Goal: Find specific page/section: Find specific page/section

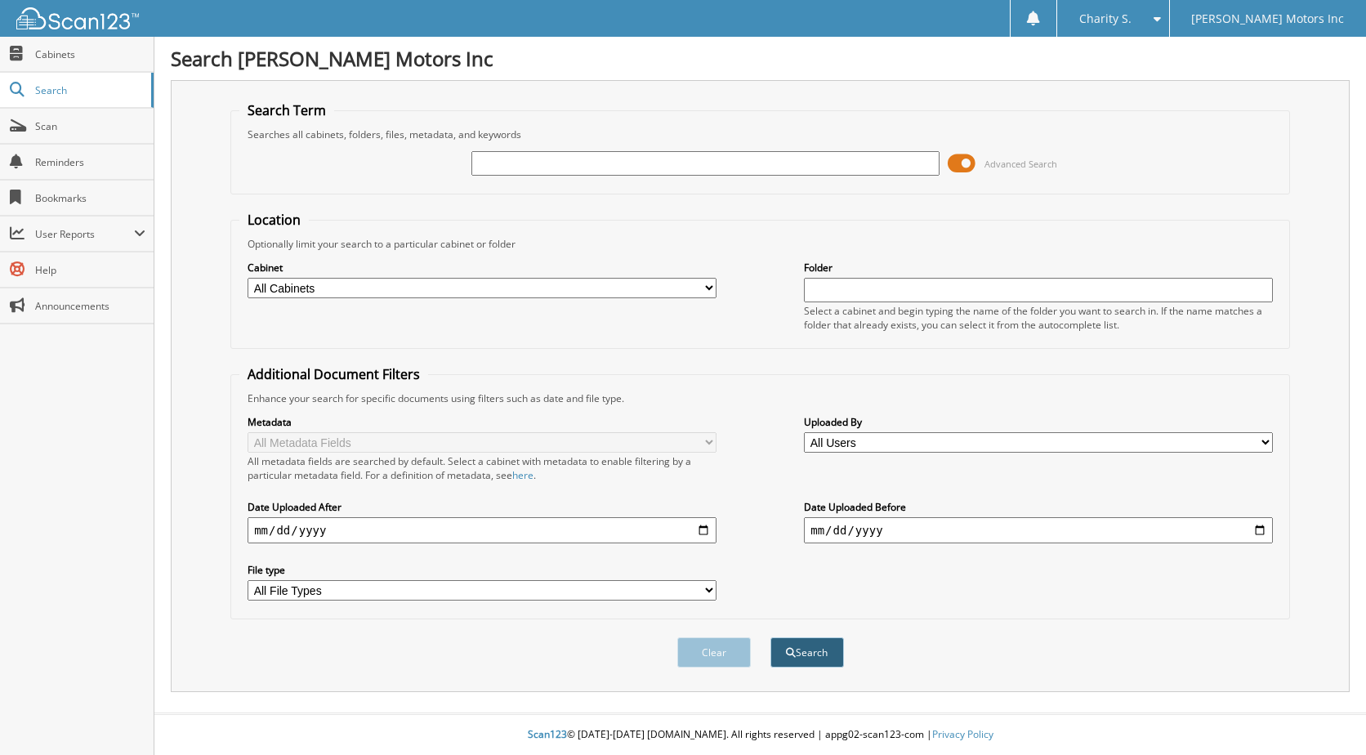
click at [811, 654] on button "Search" at bounding box center [808, 652] width 74 height 30
drag, startPoint x: 957, startPoint y: 161, endPoint x: 970, endPoint y: 159, distance: 13.2
click at [958, 159] on span at bounding box center [962, 163] width 28 height 25
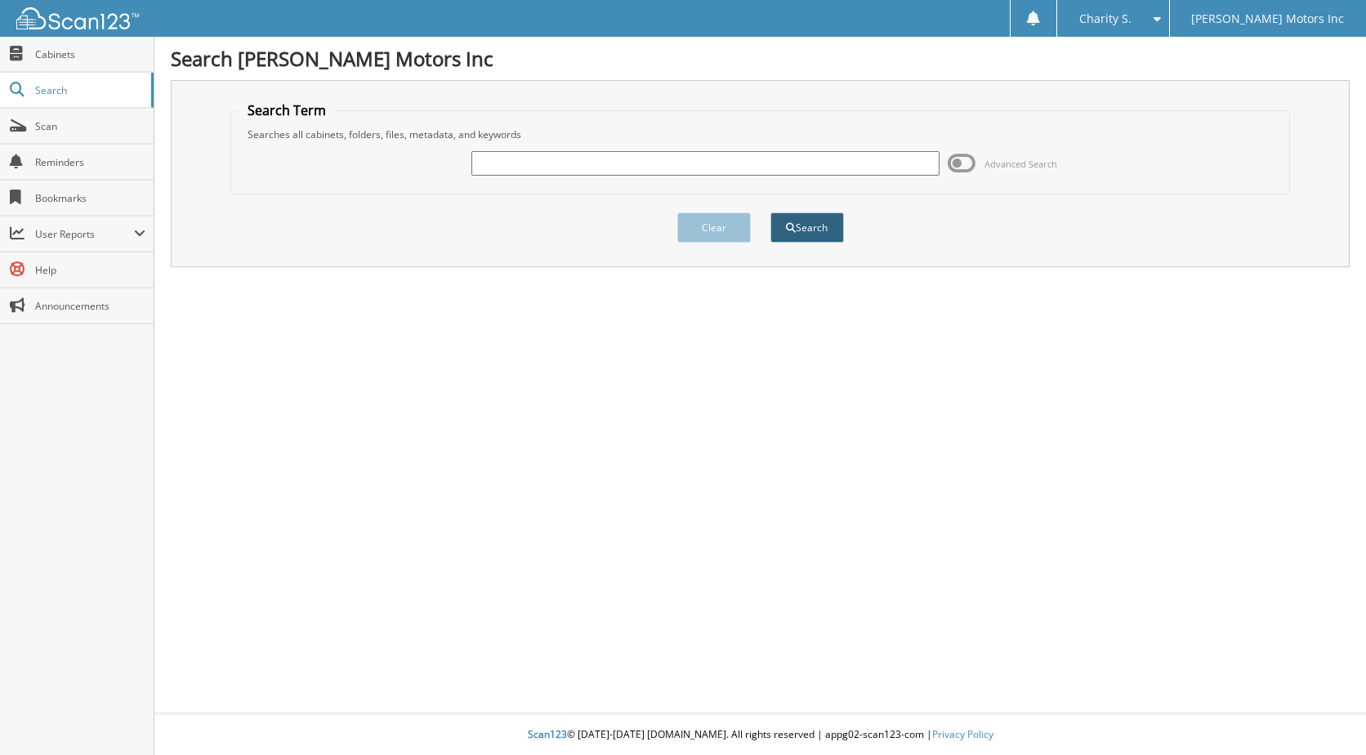
drag, startPoint x: 698, startPoint y: 163, endPoint x: 783, endPoint y: 232, distance: 109.8
click at [697, 163] on input "text" at bounding box center [705, 163] width 469 height 25
type input "554666"
click at [771, 212] on button "Search" at bounding box center [808, 227] width 74 height 30
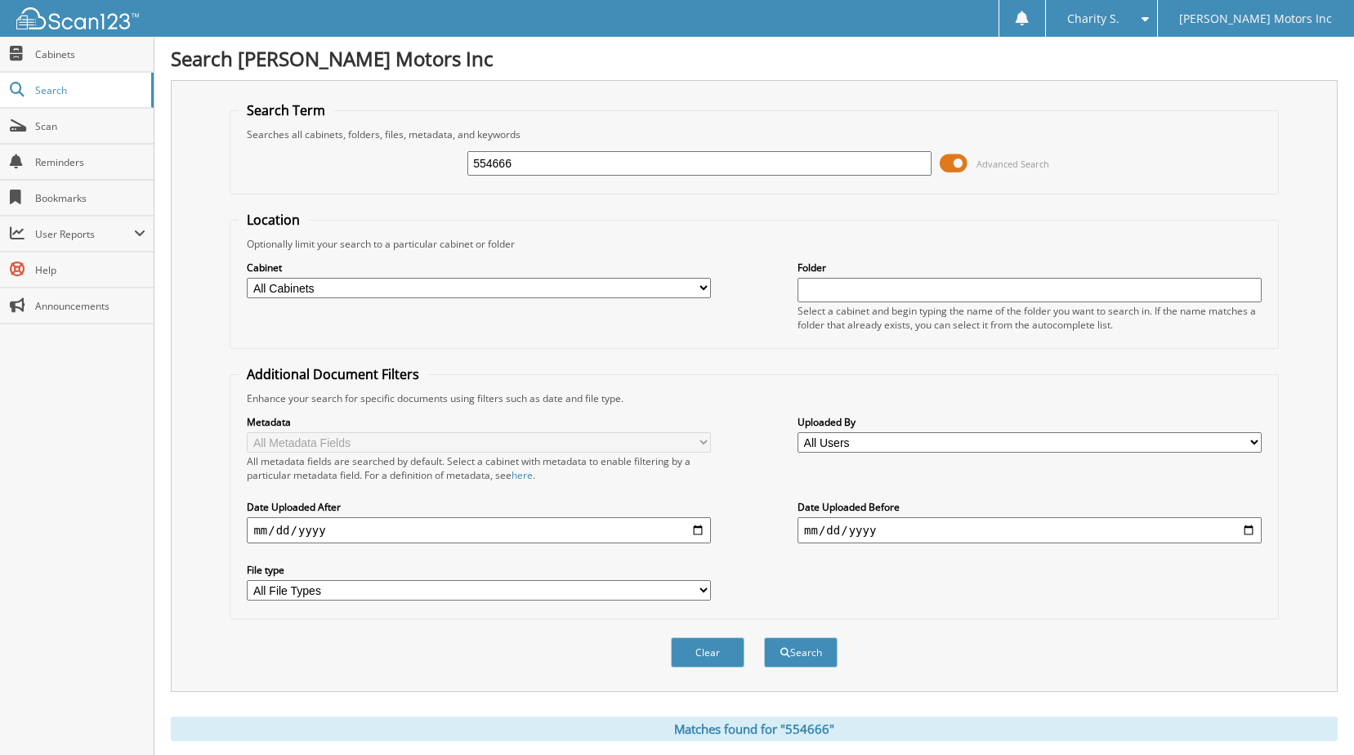
click at [963, 164] on span at bounding box center [954, 163] width 28 height 25
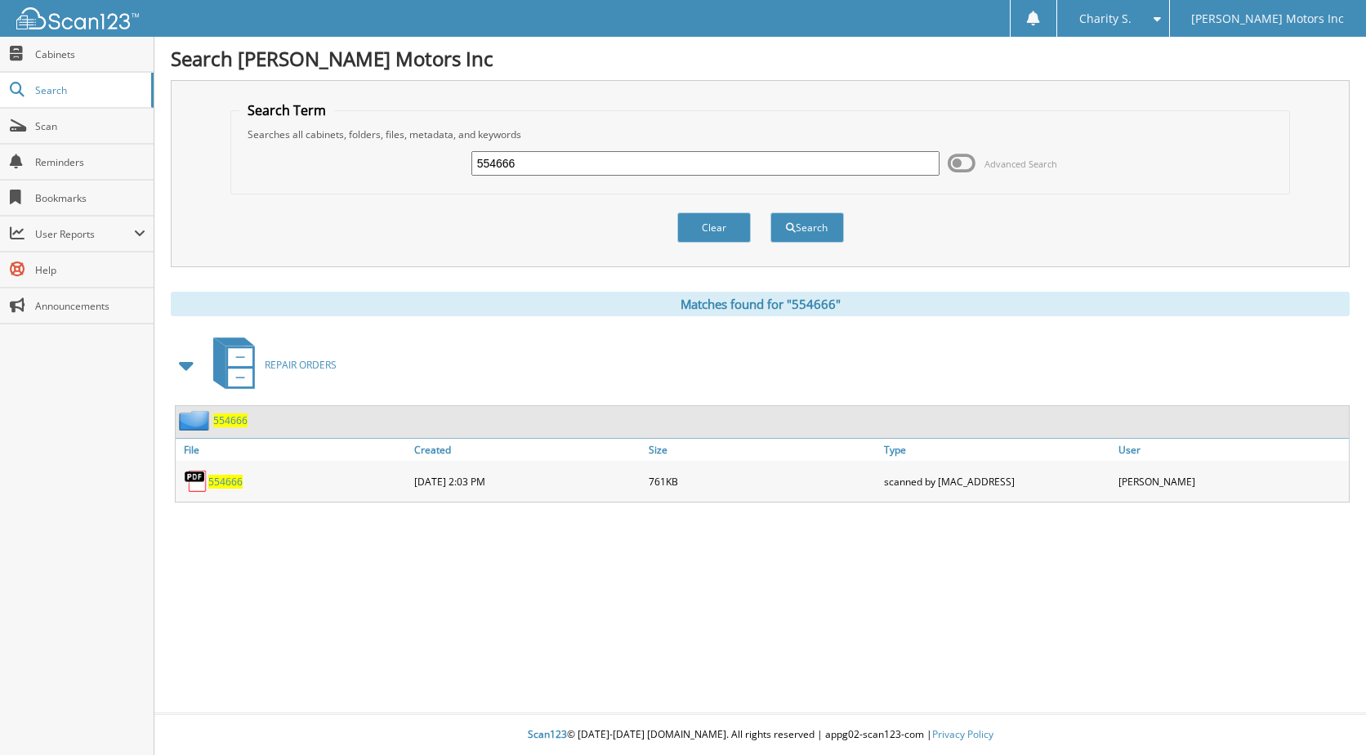
click at [247, 481] on div "554666" at bounding box center [293, 481] width 235 height 33
click at [239, 483] on span "554666" at bounding box center [225, 482] width 34 height 14
